Goal: Transaction & Acquisition: Purchase product/service

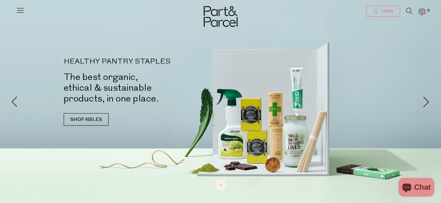
type input "[EMAIL_ADDRESS][DOMAIN_NAME]"
click at [382, 13] on span "Login" at bounding box center [387, 11] width 14 height 5
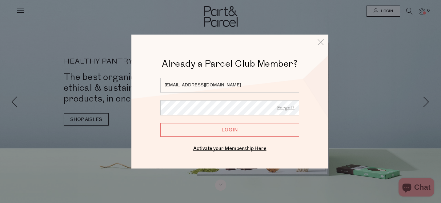
click at [242, 126] on input "Login" at bounding box center [230, 130] width 139 height 14
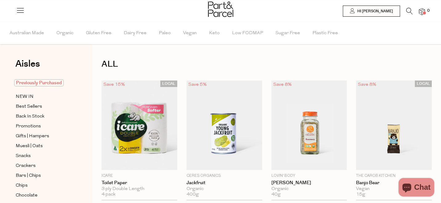
click at [35, 81] on span "Previously Purchased" at bounding box center [39, 82] width 50 height 7
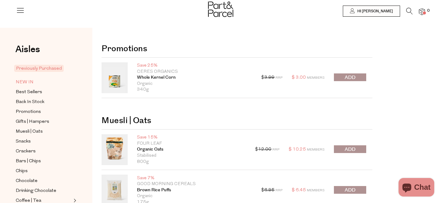
click at [29, 81] on span "NEW IN" at bounding box center [25, 82] width 18 height 7
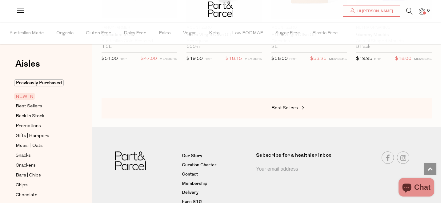
scroll to position [734, 0]
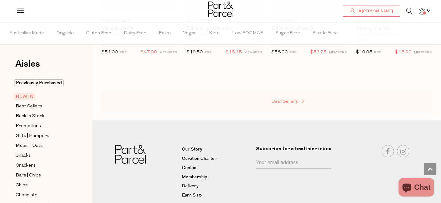
click at [289, 104] on link "Best Sellers" at bounding box center [303, 102] width 62 height 8
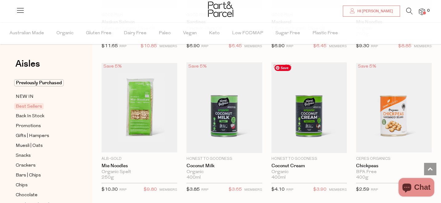
scroll to position [745, 0]
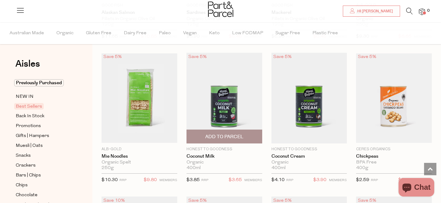
click at [232, 133] on span "Add To Parcel" at bounding box center [224, 136] width 38 height 6
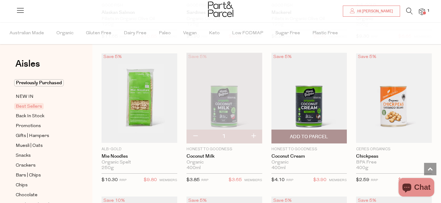
click at [294, 134] on span "Add To Parcel" at bounding box center [309, 136] width 38 height 6
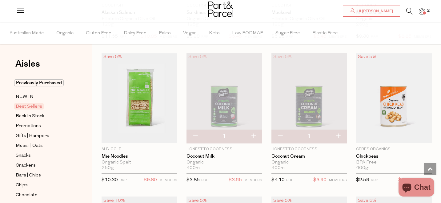
click at [255, 136] on button "button" at bounding box center [254, 136] width 18 height 14
type input "2"
click at [340, 136] on button "button" at bounding box center [339, 136] width 18 height 14
type input "2"
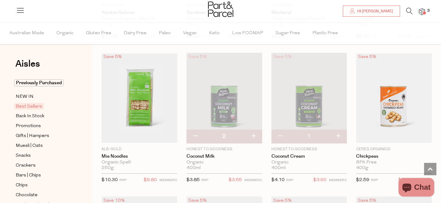
type input "2"
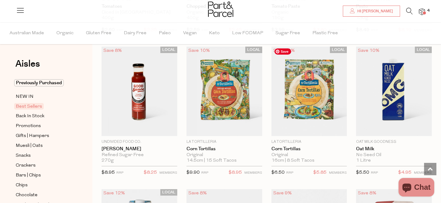
scroll to position [1037, 0]
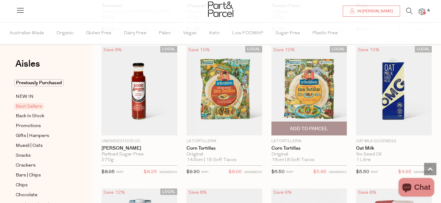
click at [311, 127] on span "Add To Parcel" at bounding box center [309, 128] width 38 height 6
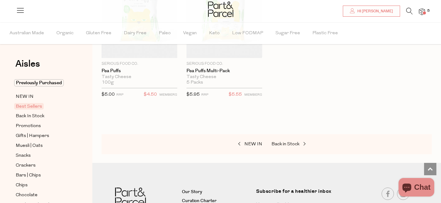
scroll to position [1543, 0]
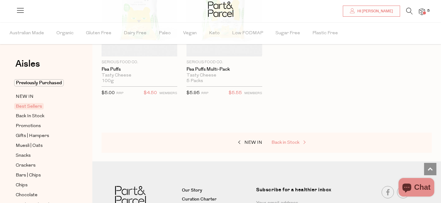
click at [293, 140] on span "Back in Stock" at bounding box center [286, 142] width 28 height 5
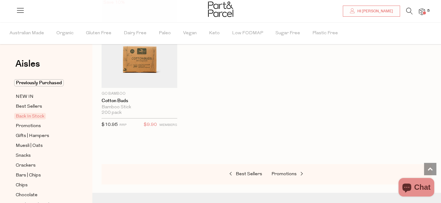
scroll to position [378, 0]
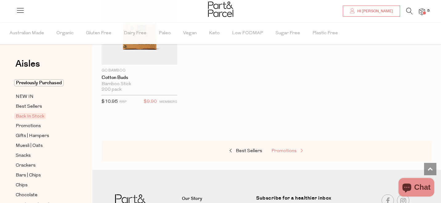
click at [287, 152] on span "Promotions" at bounding box center [284, 150] width 25 height 5
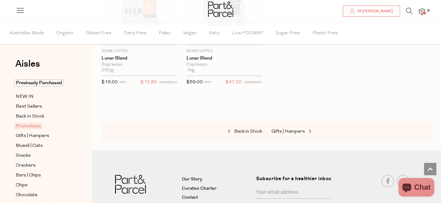
scroll to position [844, 0]
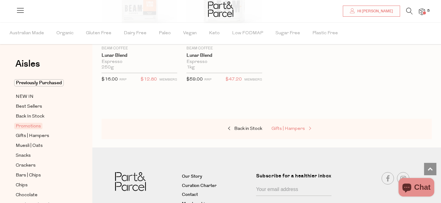
click at [302, 128] on span "Gifts | Hampers" at bounding box center [289, 128] width 34 height 5
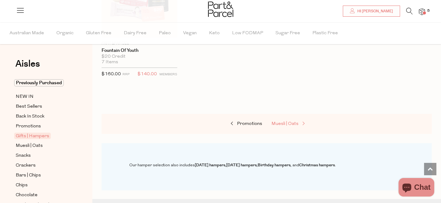
click at [287, 123] on span "Muesli | Oats" at bounding box center [285, 123] width 27 height 5
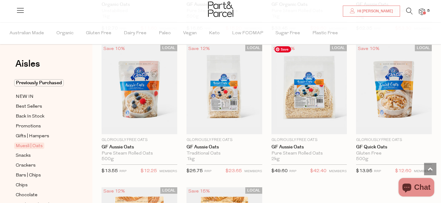
scroll to position [1612, 0]
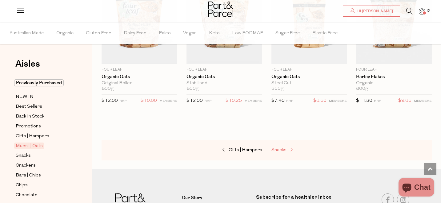
click at [283, 148] on span "Snacks" at bounding box center [279, 150] width 15 height 5
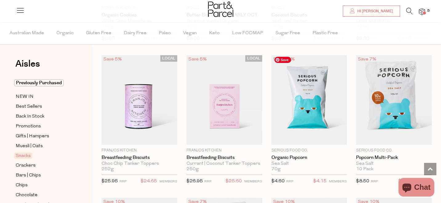
scroll to position [1455, 0]
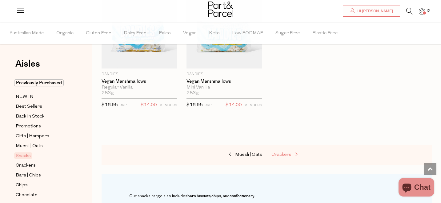
click at [284, 152] on span "Crackers" at bounding box center [282, 154] width 20 height 5
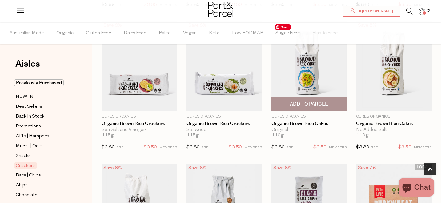
scroll to position [345, 0]
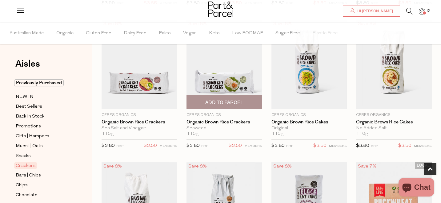
click at [239, 100] on span "Add To Parcel" at bounding box center [224, 102] width 38 height 6
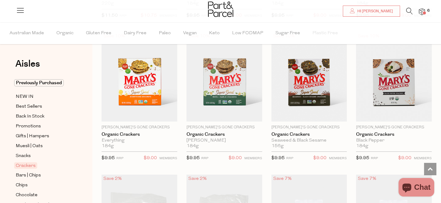
scroll to position [762, 0]
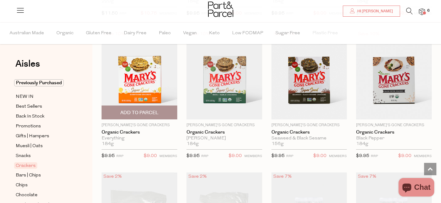
click at [140, 110] on span "Add To Parcel" at bounding box center [139, 112] width 38 height 6
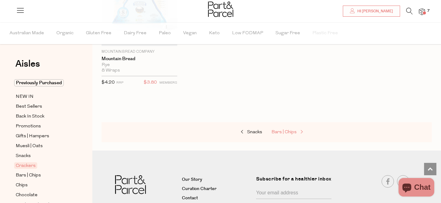
click at [284, 132] on span "Bars | Chips" at bounding box center [284, 132] width 25 height 5
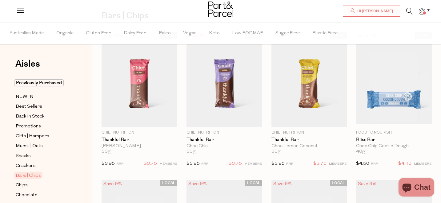
scroll to position [49, 0]
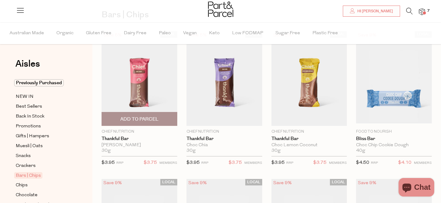
click at [147, 118] on span "Add To Parcel" at bounding box center [139, 119] width 38 height 6
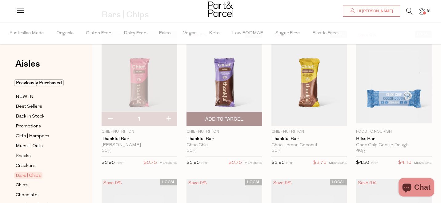
click at [220, 120] on span "Add To Parcel" at bounding box center [224, 119] width 38 height 6
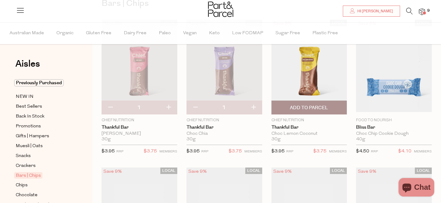
scroll to position [65, 0]
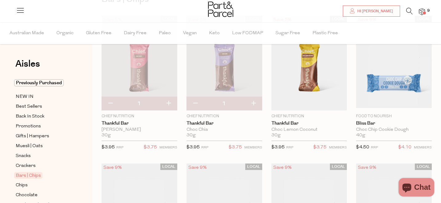
click at [253, 102] on button "button" at bounding box center [254, 104] width 18 height 14
type input "2"
click at [169, 103] on button "button" at bounding box center [169, 104] width 18 height 14
type input "2"
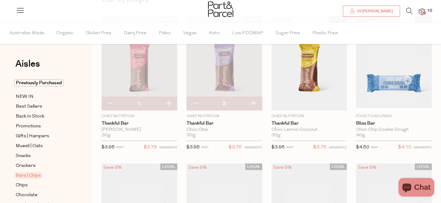
type input "2"
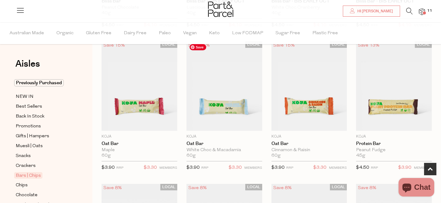
scroll to position [330, 0]
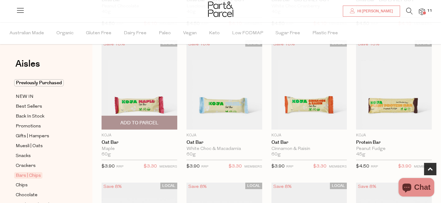
click at [143, 121] on span "Add To Parcel" at bounding box center [139, 123] width 38 height 6
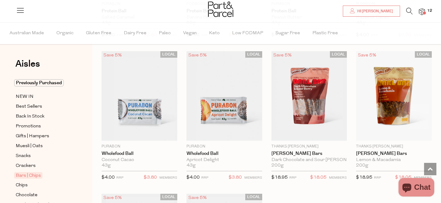
scroll to position [1600, 0]
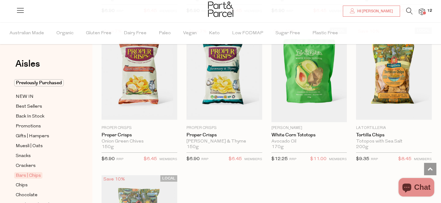
scroll to position [2349, 0]
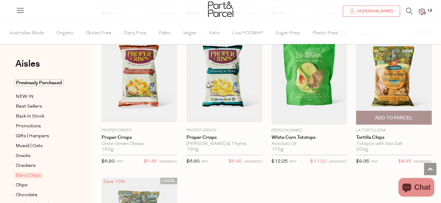
click at [397, 115] on span "Add To Parcel" at bounding box center [394, 118] width 38 height 6
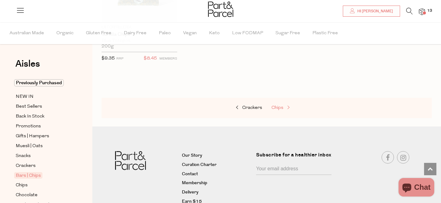
click at [285, 107] on span at bounding box center [288, 107] width 9 height 5
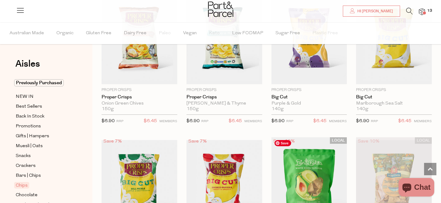
scroll to position [466, 0]
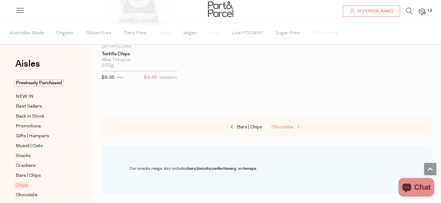
click at [285, 125] on span "Chocolate" at bounding box center [283, 127] width 22 height 5
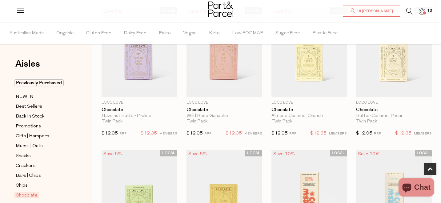
scroll to position [216, 0]
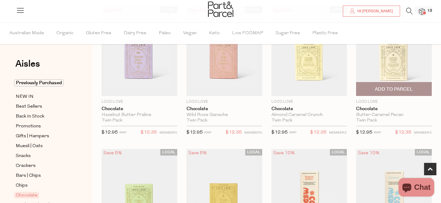
click at [398, 89] on span "Add To Parcel" at bounding box center [394, 89] width 38 height 6
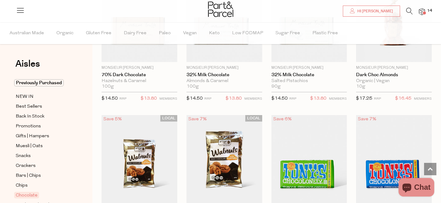
scroll to position [1318, 0]
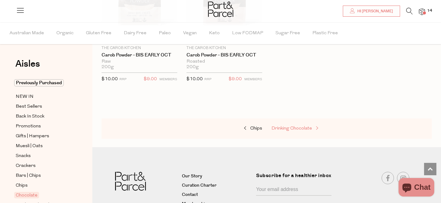
click at [310, 126] on span "Drinking Chocolate" at bounding box center [292, 128] width 41 height 5
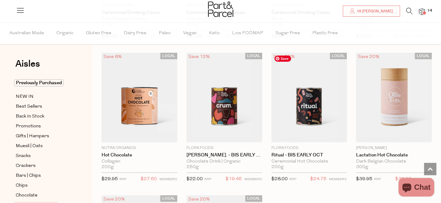
scroll to position [466, 0]
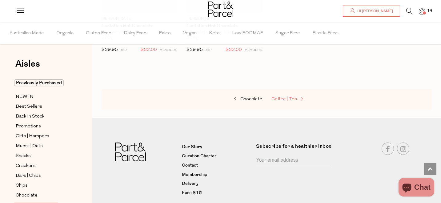
click at [294, 96] on link "Coffee | Tea" at bounding box center [303, 99] width 62 height 8
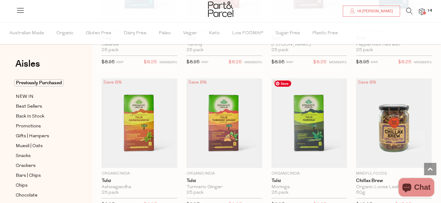
scroll to position [1058, 0]
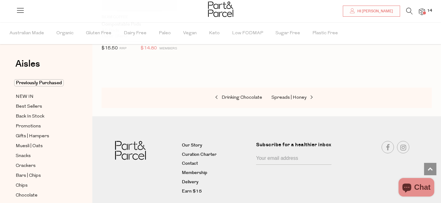
scroll to position [3353, 0]
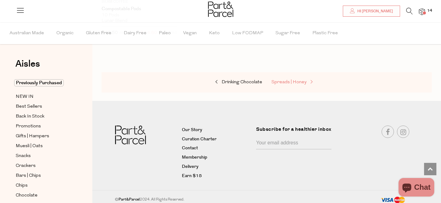
click at [280, 80] on span "Spreads | Honey" at bounding box center [289, 82] width 35 height 5
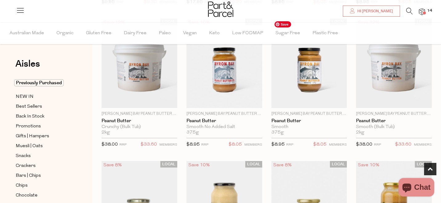
scroll to position [347, 0]
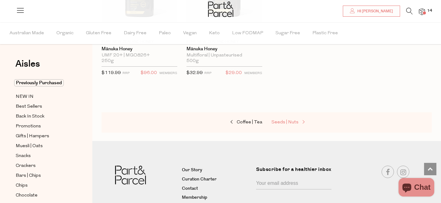
click at [286, 122] on span "Seeds | Nuts" at bounding box center [285, 122] width 27 height 5
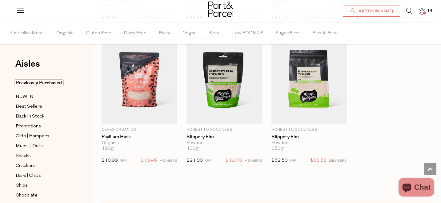
scroll to position [1618, 0]
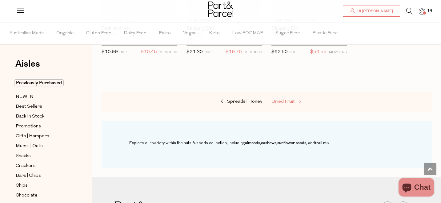
click at [288, 100] on span "Dried Fruit" at bounding box center [283, 101] width 23 height 5
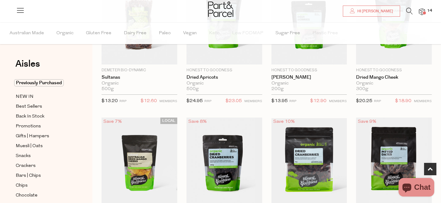
scroll to position [107, 0]
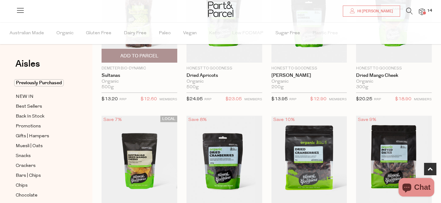
click at [143, 55] on span "Add To Parcel" at bounding box center [139, 56] width 38 height 6
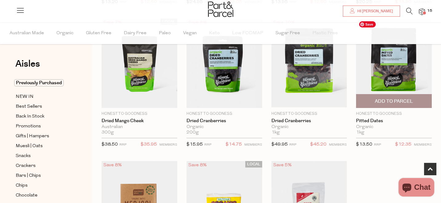
scroll to position [210, 0]
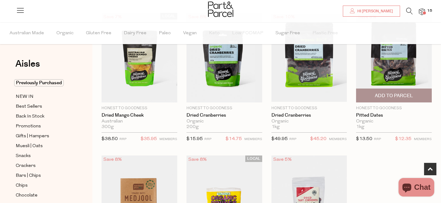
click at [396, 94] on span "Add To Parcel" at bounding box center [394, 95] width 38 height 6
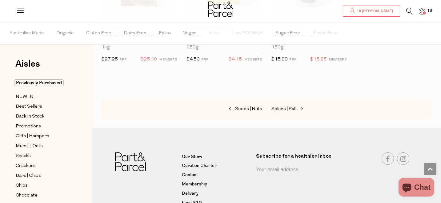
scroll to position [441, 0]
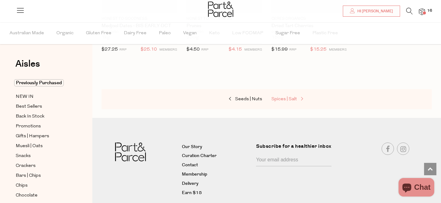
click at [301, 100] on span at bounding box center [301, 99] width 9 height 5
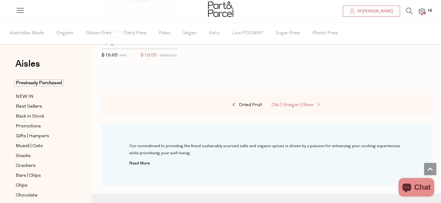
click at [299, 103] on span "Oils | Vinegar | Ghee" at bounding box center [293, 105] width 42 height 5
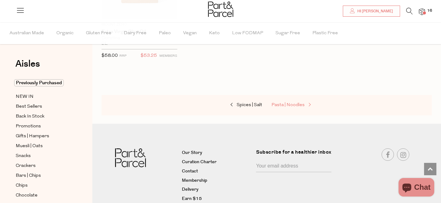
click at [292, 103] on span "Pasta | Noodles" at bounding box center [288, 105] width 33 height 5
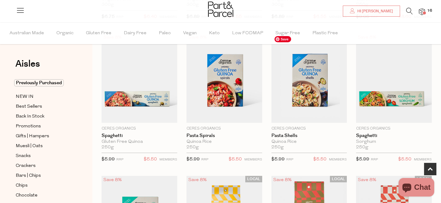
scroll to position [190, 0]
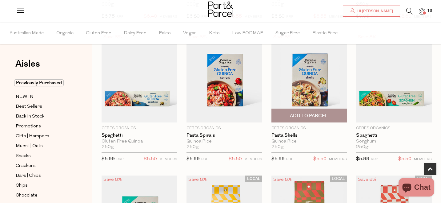
click at [304, 116] on span "Add To Parcel" at bounding box center [309, 115] width 38 height 6
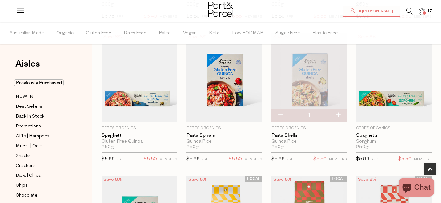
click at [339, 114] on button "button" at bounding box center [339, 115] width 18 height 14
type input "2"
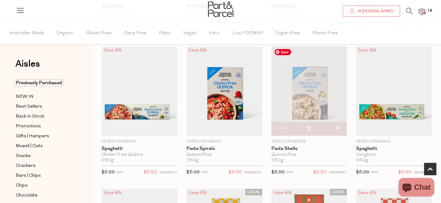
scroll to position [178, 0]
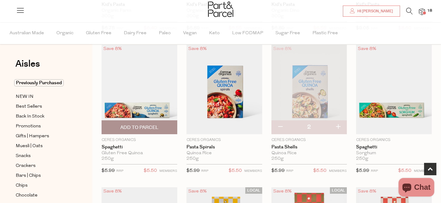
click at [150, 128] on span "Add To Parcel" at bounding box center [139, 127] width 38 height 6
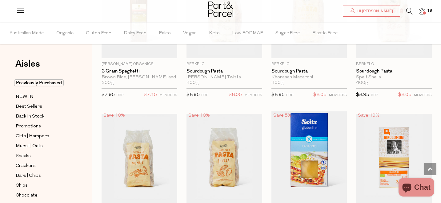
scroll to position [683, 0]
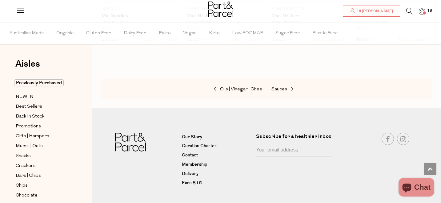
scroll to position [2019, 0]
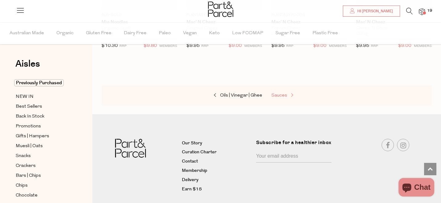
click at [294, 93] on span at bounding box center [291, 95] width 9 height 5
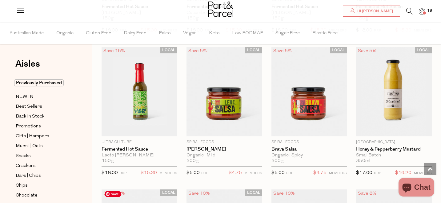
scroll to position [1320, 0]
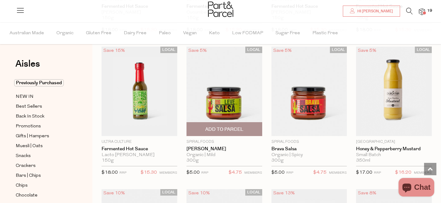
click at [219, 126] on span "Add To Parcel" at bounding box center [224, 129] width 38 height 6
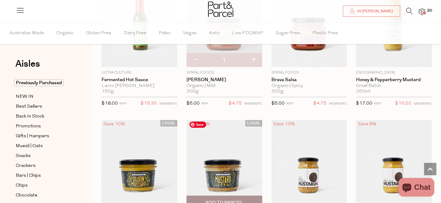
scroll to position [1388, 0]
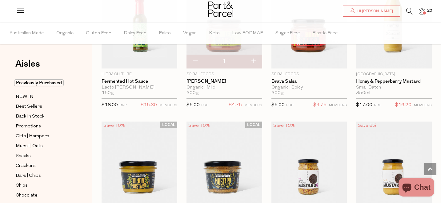
click at [254, 59] on button "button" at bounding box center [254, 62] width 18 height 14
type input "2"
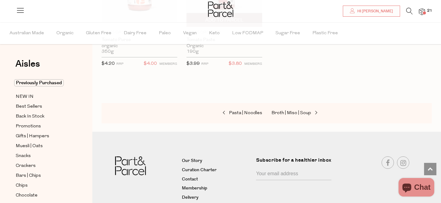
scroll to position [2462, 0]
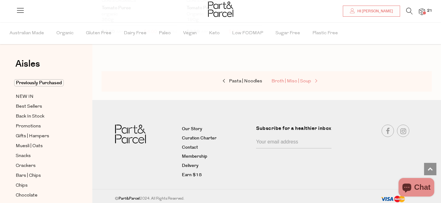
click at [303, 79] on span "Broth | Miso | Soup" at bounding box center [292, 81] width 40 height 5
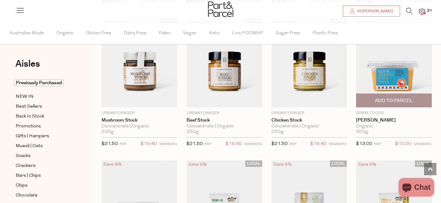
scroll to position [917, 0]
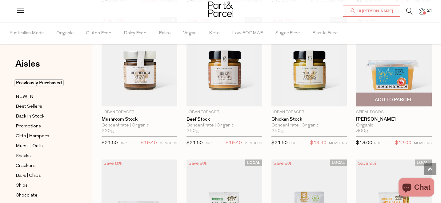
click at [391, 93] on span "Add To Parcel" at bounding box center [394, 99] width 72 height 13
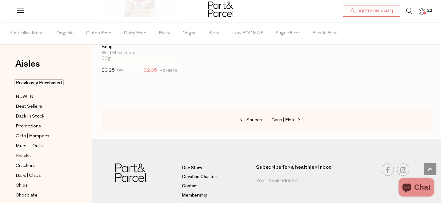
scroll to position [1275, 0]
click at [286, 117] on span "Cans | Fish" at bounding box center [283, 119] width 22 height 5
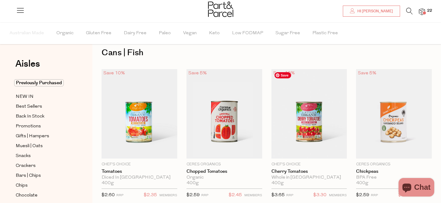
scroll to position [2, 0]
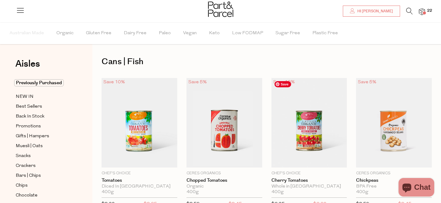
type input "2"
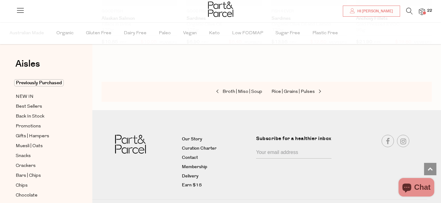
scroll to position [887, 0]
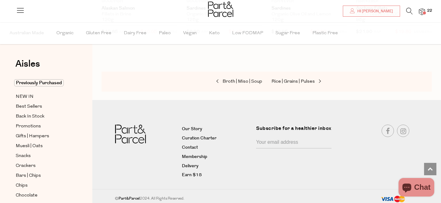
click at [297, 76] on div "Broth | Miso | Soup Rice | Grains | Pulses" at bounding box center [267, 81] width 331 height 20
click at [295, 79] on span "Rice | Grains | Pulses" at bounding box center [293, 81] width 43 height 5
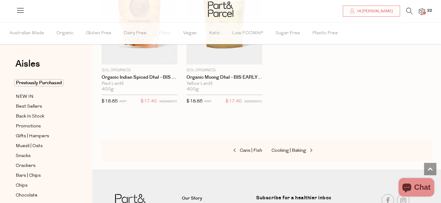
scroll to position [1467, 0]
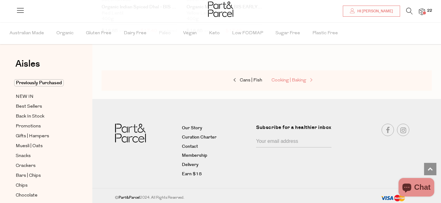
click at [302, 78] on span "Cooking | Baking" at bounding box center [289, 80] width 35 height 5
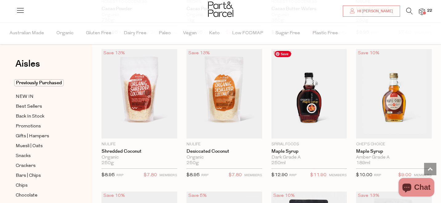
scroll to position [1174, 0]
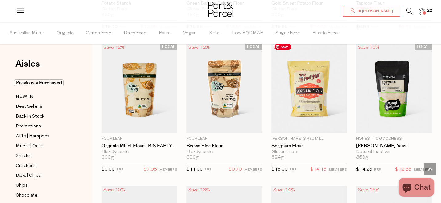
scroll to position [2604, 0]
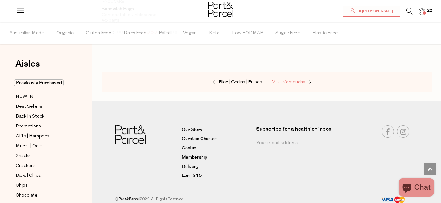
click at [302, 80] on span "Milk | Kombucha" at bounding box center [289, 82] width 34 height 5
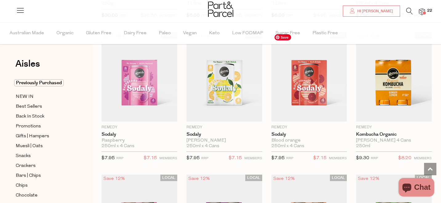
scroll to position [789, 0]
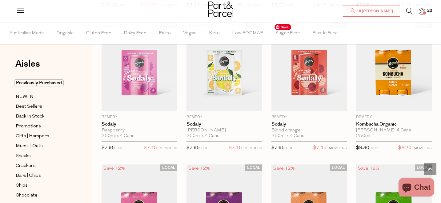
click at [302, 78] on img at bounding box center [310, 66] width 76 height 89
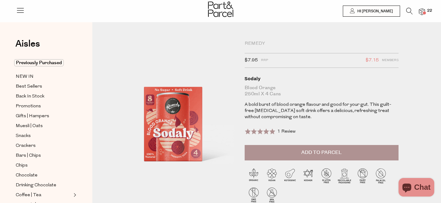
click at [316, 146] on button "Add to Parcel" at bounding box center [322, 152] width 154 height 15
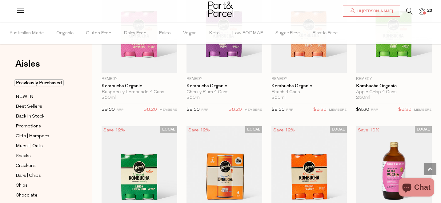
scroll to position [921, 0]
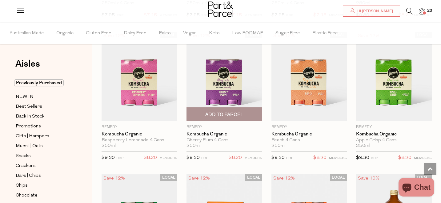
click at [217, 117] on span "Add To Parcel" at bounding box center [224, 114] width 38 height 6
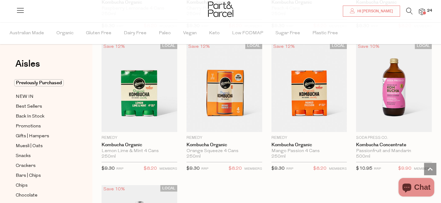
scroll to position [1051, 0]
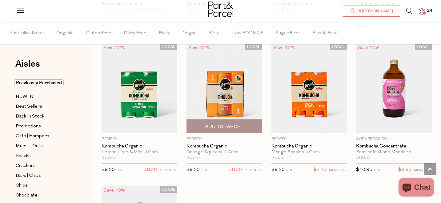
click at [225, 124] on span "Add To Parcel" at bounding box center [224, 126] width 38 height 6
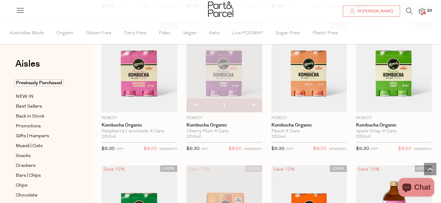
scroll to position [925, 0]
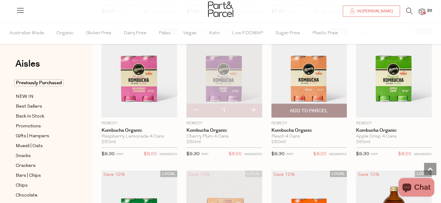
click at [308, 108] on span "Add To Parcel" at bounding box center [309, 111] width 38 height 6
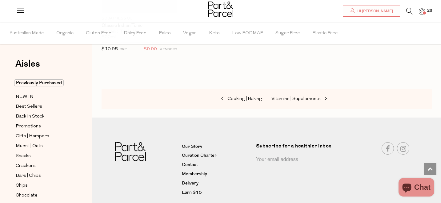
scroll to position [1333, 0]
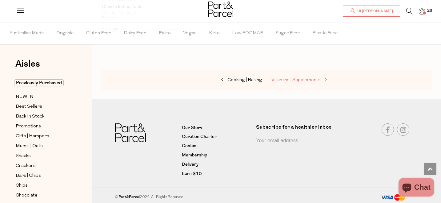
click at [302, 78] on span "Vitamins | Supplements" at bounding box center [296, 80] width 49 height 5
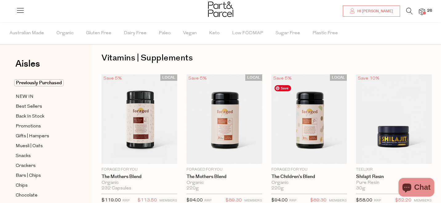
scroll to position [3, 0]
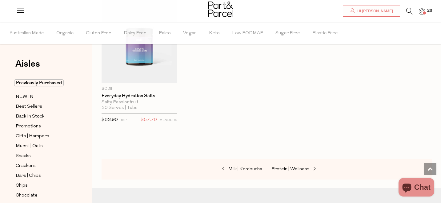
scroll to position [2462, 0]
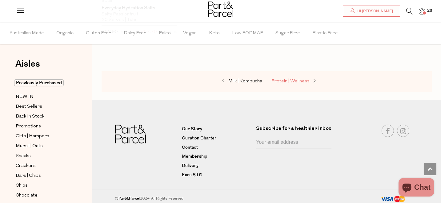
click at [302, 77] on link "Protein | Wellness" at bounding box center [303, 81] width 62 height 8
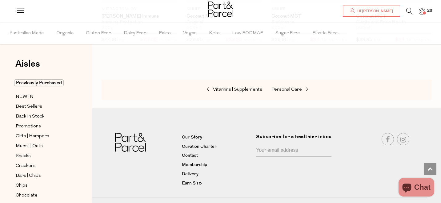
scroll to position [3031, 0]
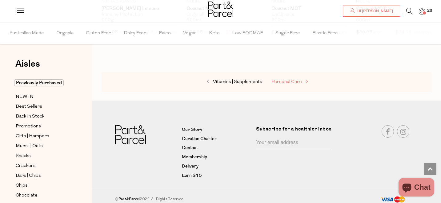
click at [287, 78] on link "Personal Care" at bounding box center [303, 82] width 62 height 8
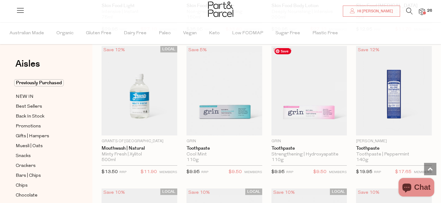
scroll to position [887, 0]
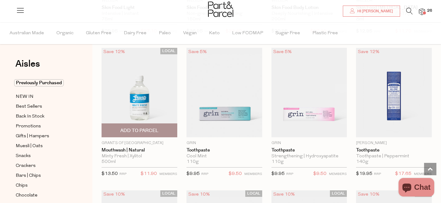
click at [140, 128] on span "Add To Parcel" at bounding box center [139, 130] width 38 height 6
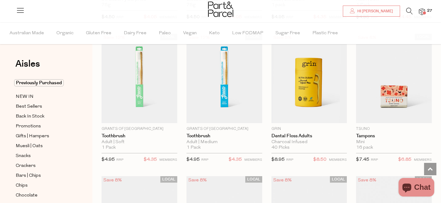
scroll to position [1471, 0]
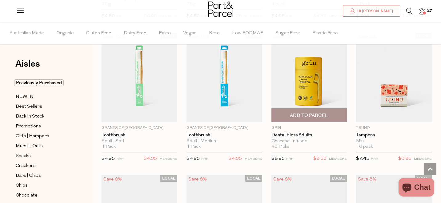
click at [307, 114] on span "Add To Parcel" at bounding box center [309, 115] width 38 height 6
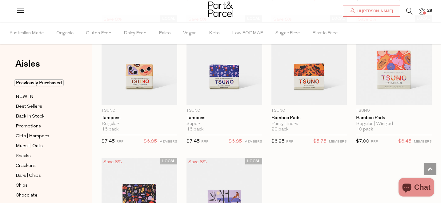
scroll to position [1633, 0]
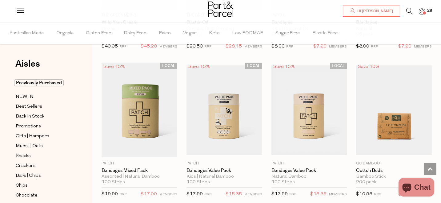
scroll to position [3006, 0]
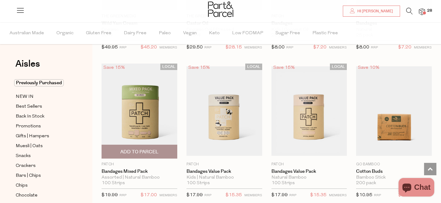
click at [133, 149] on span "Add To Parcel" at bounding box center [139, 151] width 38 height 6
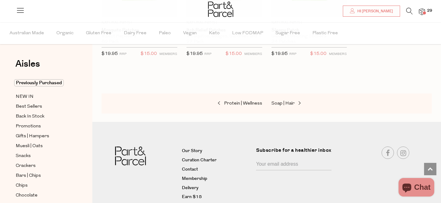
scroll to position [3293, 0]
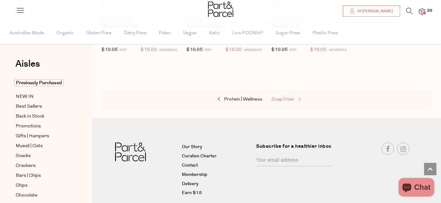
click at [282, 97] on span "Soap | Hair" at bounding box center [283, 99] width 23 height 5
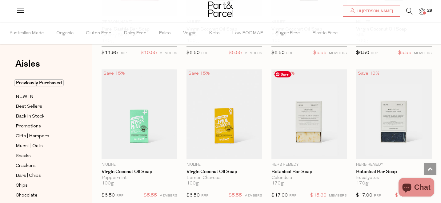
scroll to position [1017, 0]
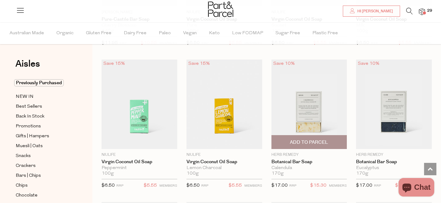
click at [309, 136] on span "Add To Parcel" at bounding box center [310, 141] width 72 height 13
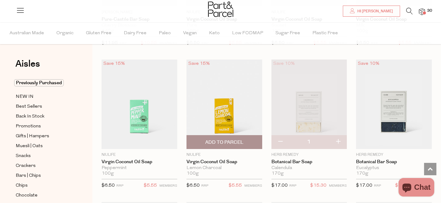
click at [256, 143] on span "Add To Parcel" at bounding box center [225, 141] width 72 height 13
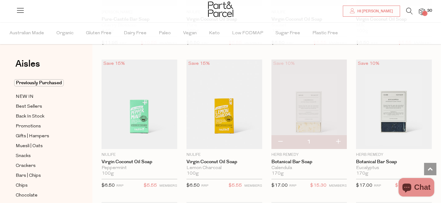
click at [285, 144] on button "button" at bounding box center [281, 142] width 18 height 14
type input "0"
type input "1"
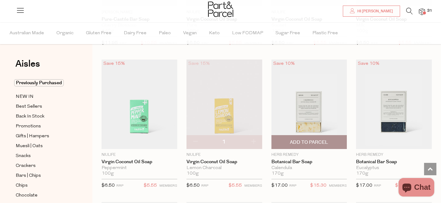
click at [298, 144] on span "Add to Parcel" at bounding box center [309, 142] width 38 height 6
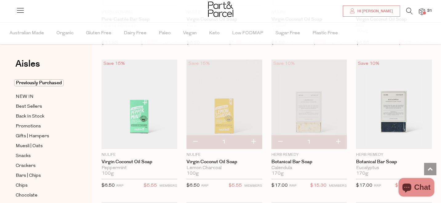
click at [194, 138] on button "button" at bounding box center [196, 142] width 18 height 14
type input "0"
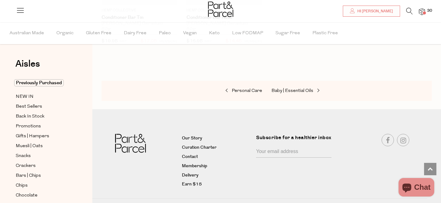
scroll to position [1741, 0]
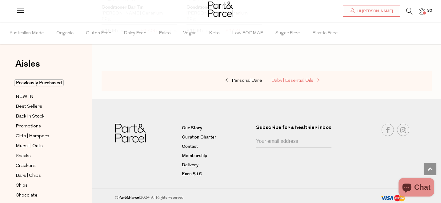
click at [291, 78] on span "Baby | Essential Oils" at bounding box center [293, 80] width 42 height 5
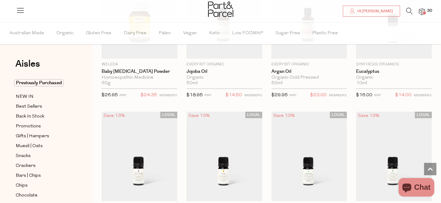
scroll to position [604, 0]
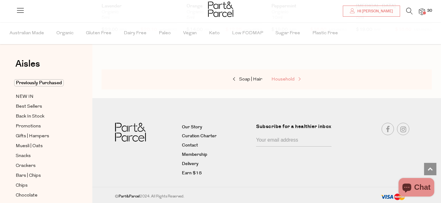
click at [286, 81] on span "Household" at bounding box center [283, 79] width 23 height 5
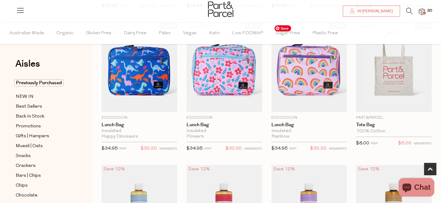
scroll to position [325, 0]
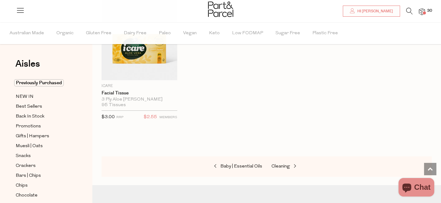
scroll to position [2972, 0]
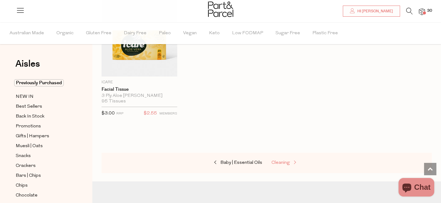
click at [288, 160] on span "Cleaning" at bounding box center [281, 162] width 18 height 5
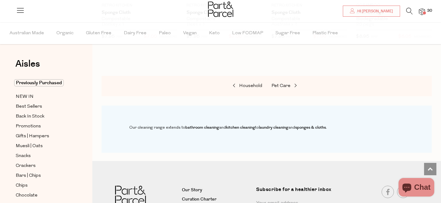
scroll to position [482, 0]
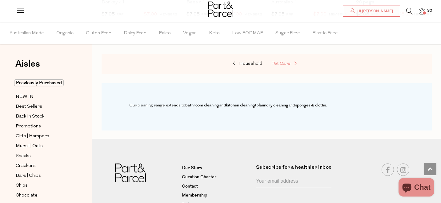
click at [283, 61] on span "Pet Care" at bounding box center [281, 63] width 19 height 5
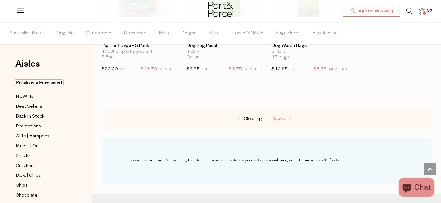
click at [280, 120] on span "Books" at bounding box center [279, 118] width 14 height 5
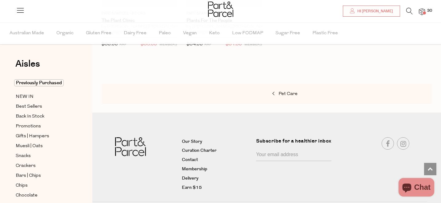
scroll to position [459, 0]
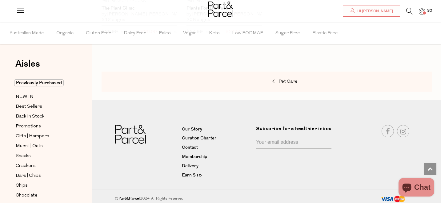
click at [420, 10] on img at bounding box center [422, 11] width 6 height 7
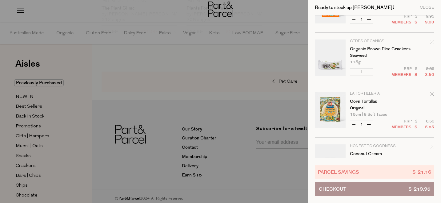
scroll to position [1114, 0]
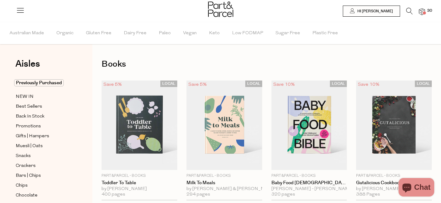
click at [421, 10] on img at bounding box center [422, 11] width 6 height 7
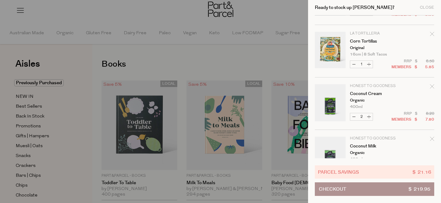
scroll to position [1114, 0]
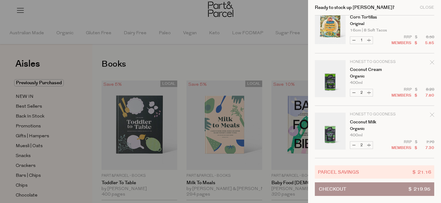
click at [388, 194] on button "Checkout $ 219.95" at bounding box center [375, 189] width 120 height 14
